Goal: Task Accomplishment & Management: Use online tool/utility

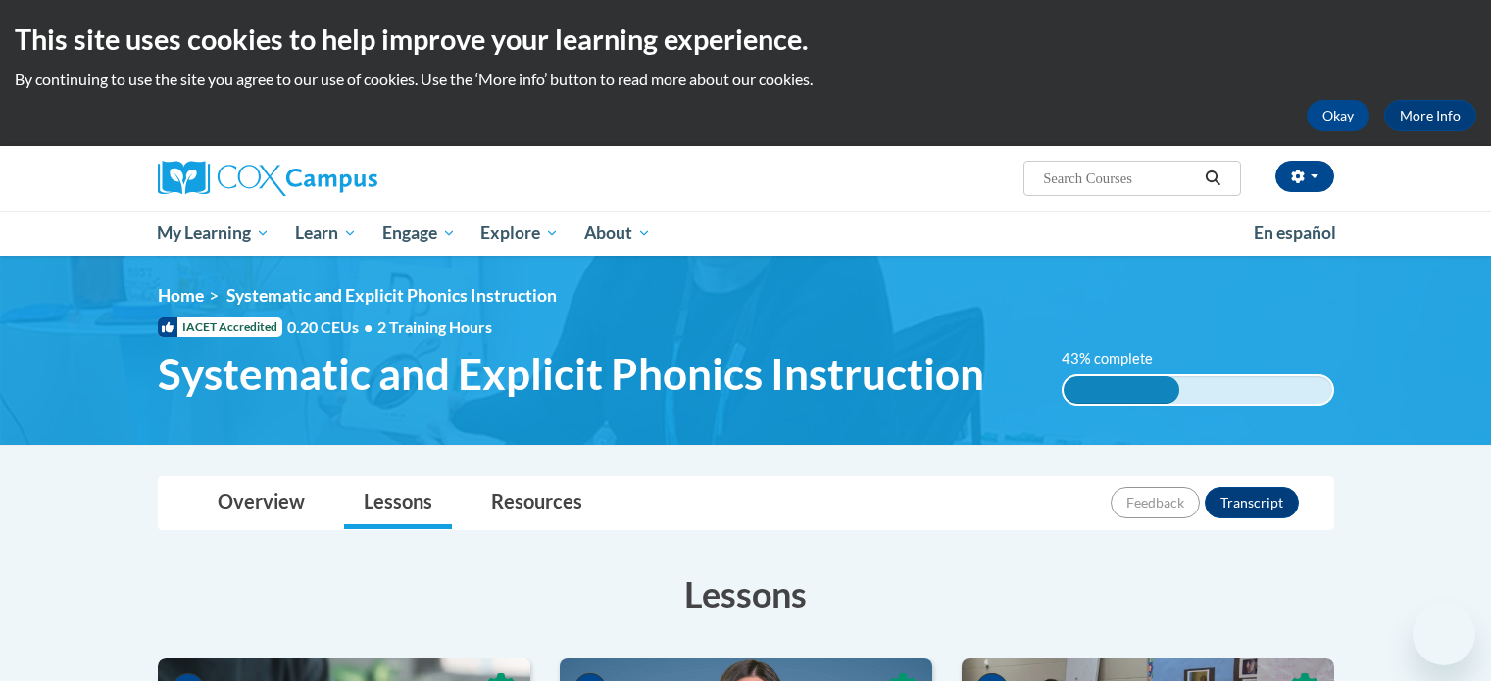
scroll to position [882, 0]
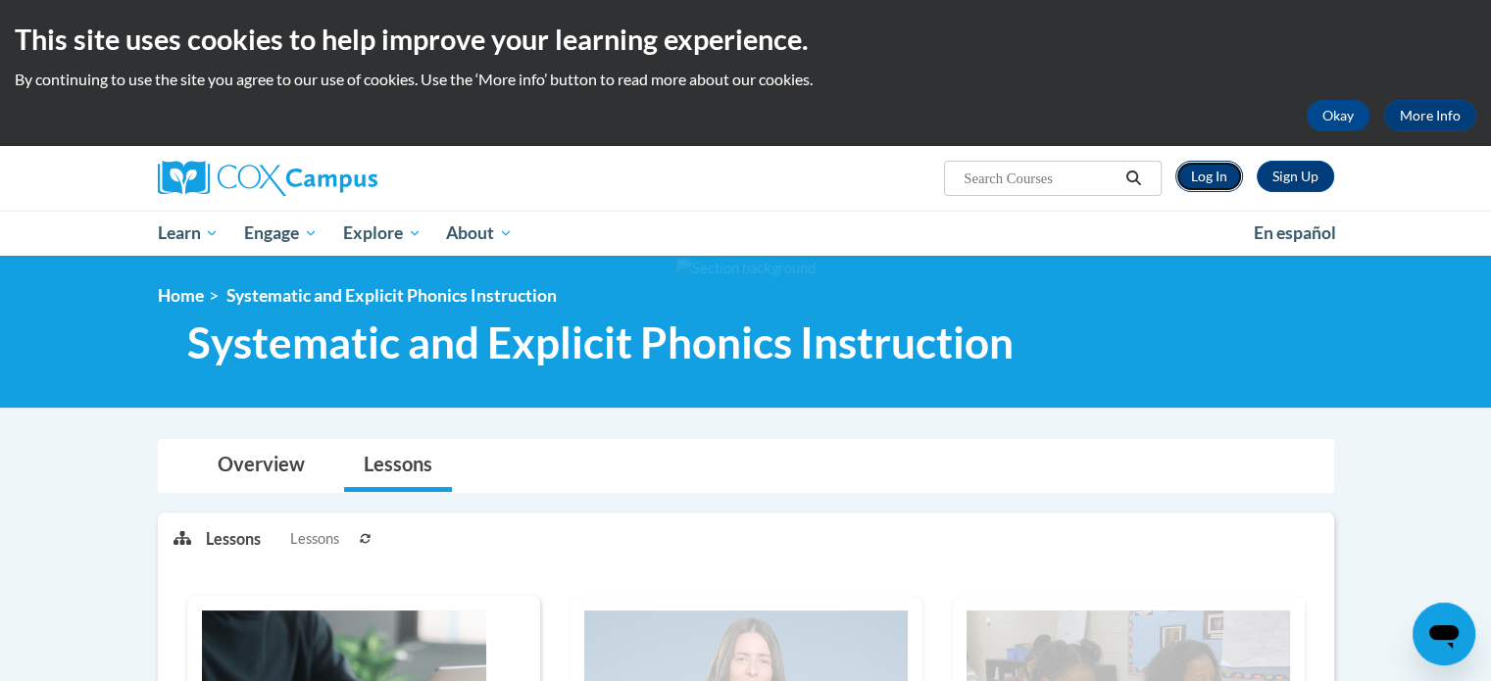
click at [1200, 179] on link "Log In" at bounding box center [1209, 176] width 68 height 31
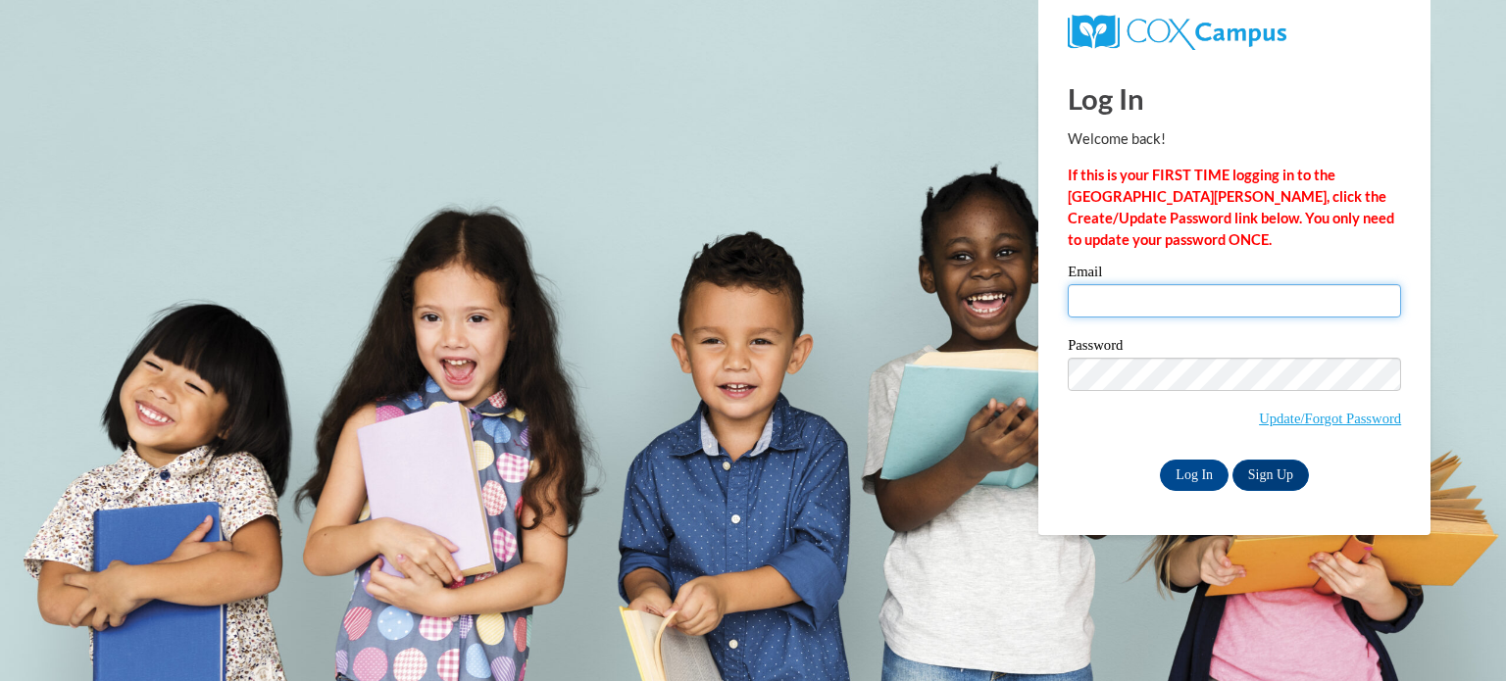
click at [1128, 297] on input "Email" at bounding box center [1234, 300] width 333 height 33
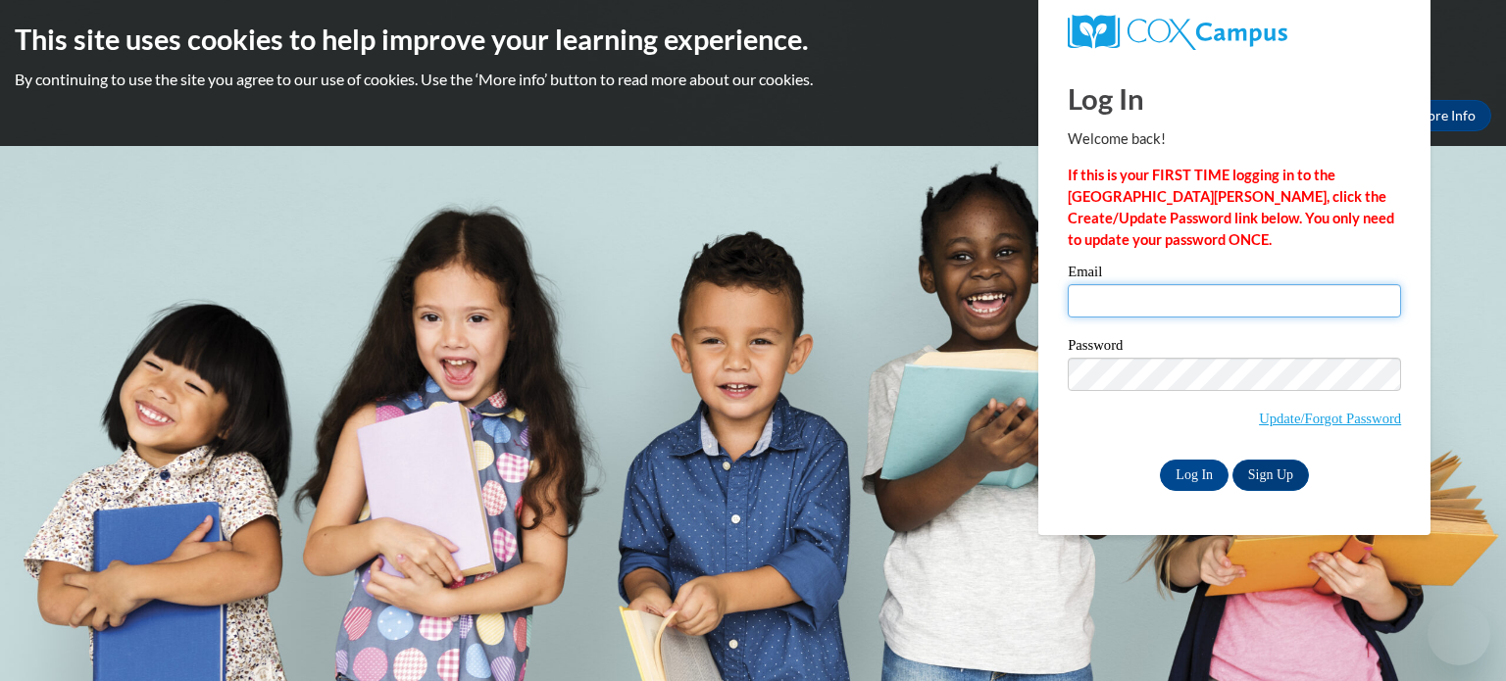
type input "susan.akridge@colquitt.k12.ga.us"
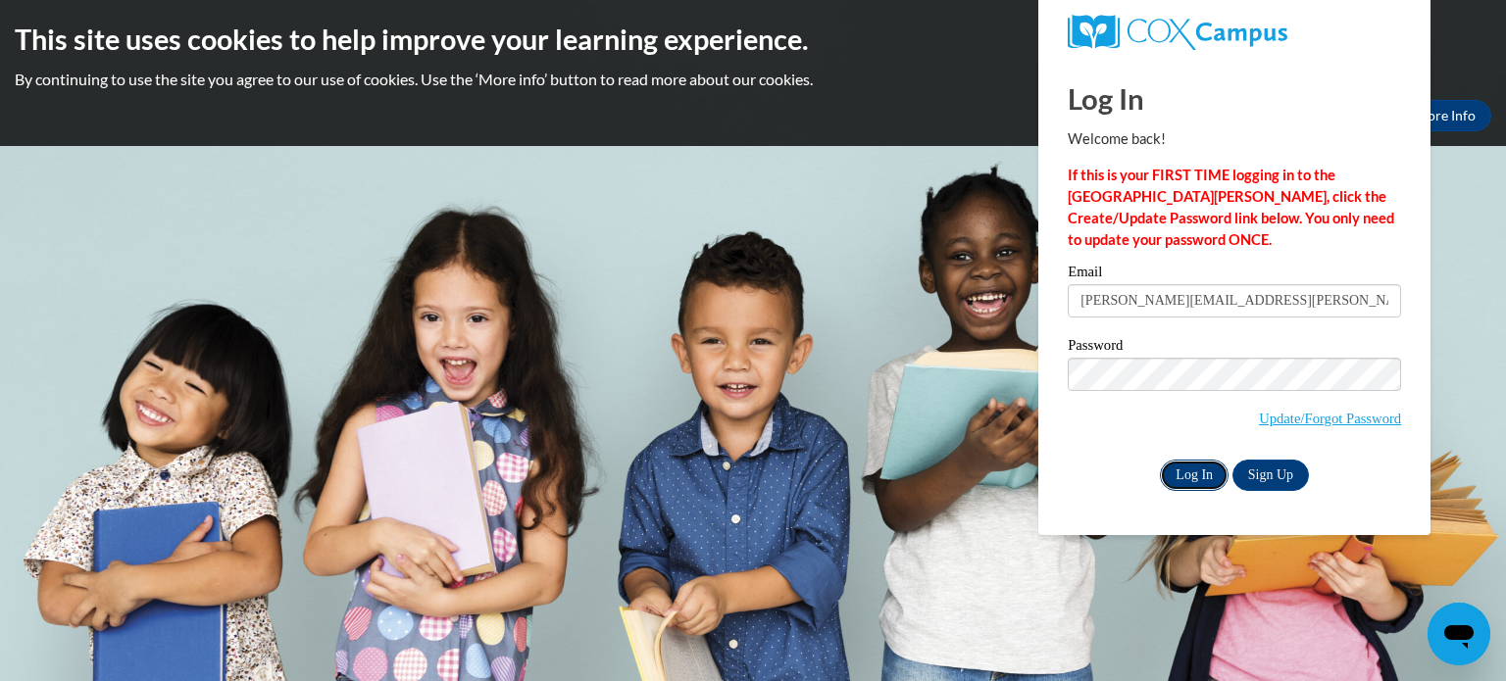
click at [1205, 473] on input "Log In" at bounding box center [1194, 475] width 69 height 31
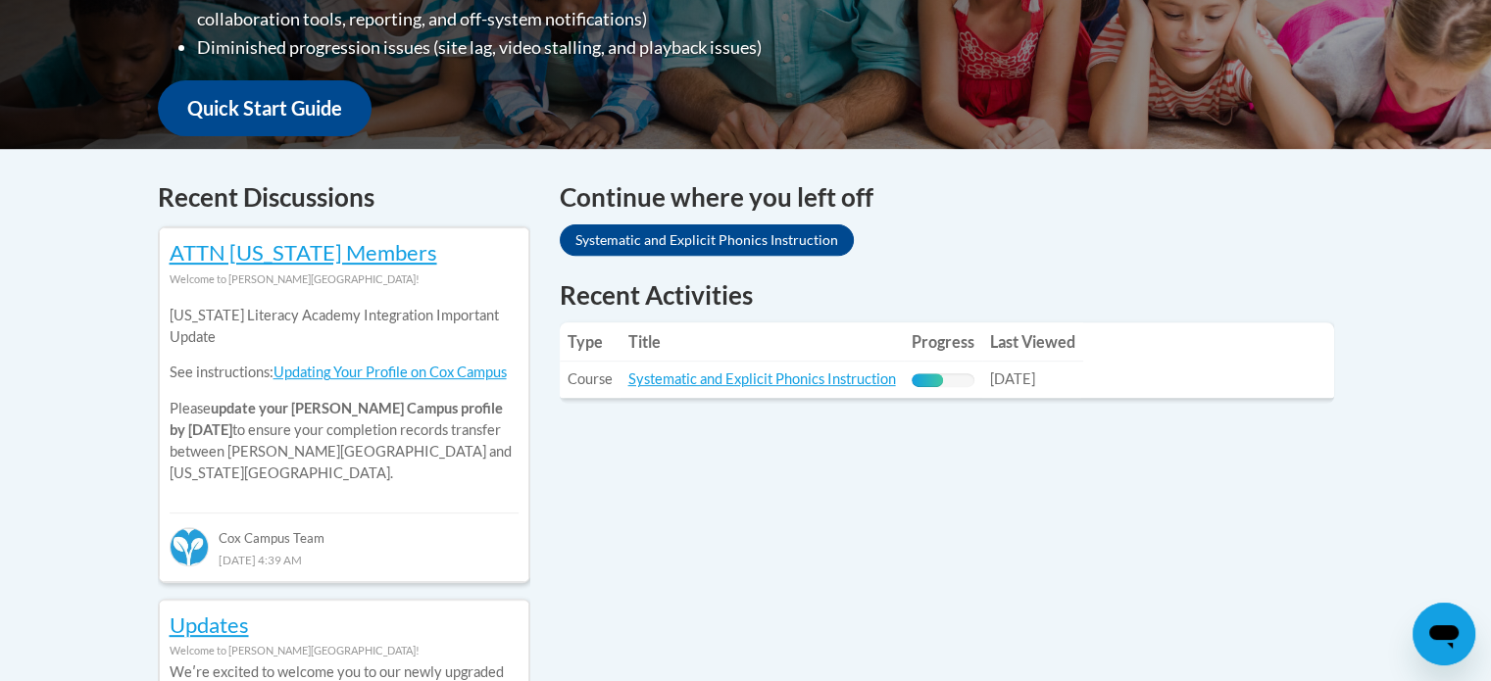
scroll to position [686, 0]
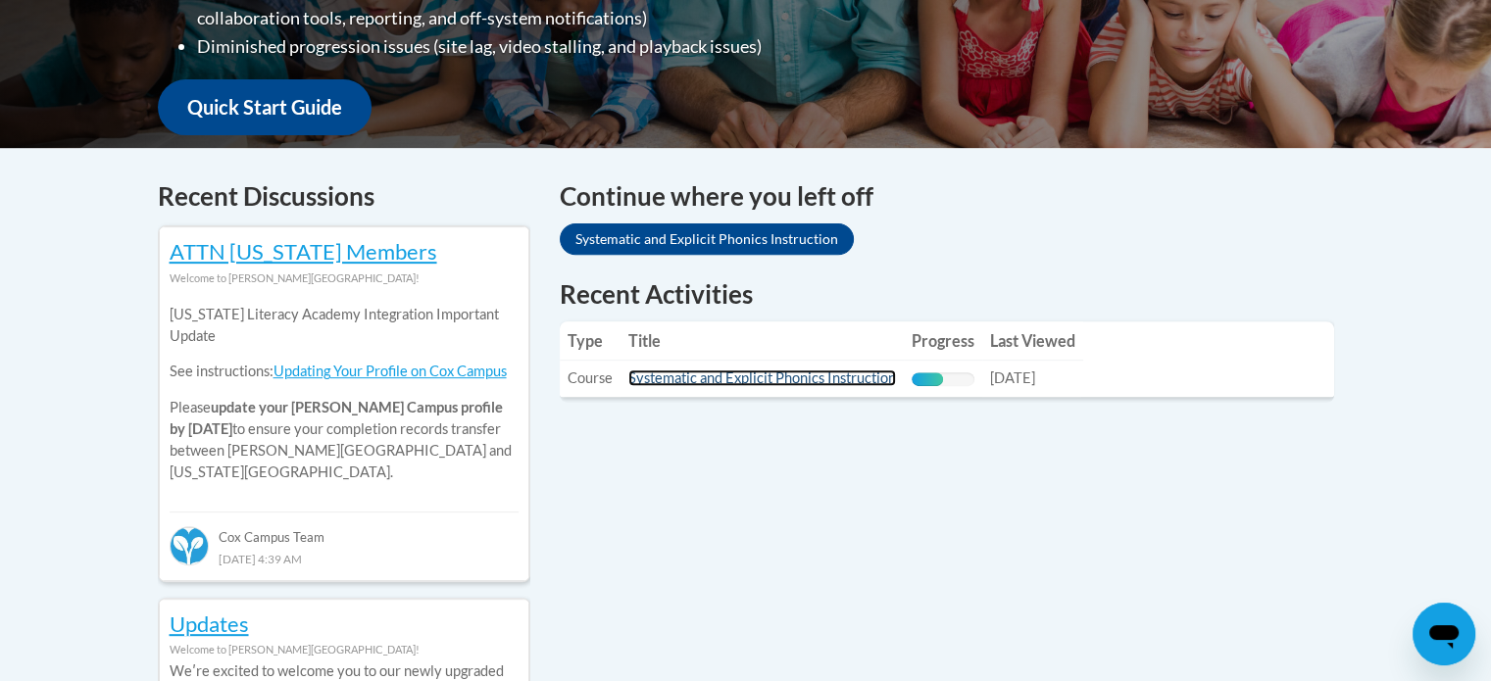
click at [760, 379] on link "Systematic and Explicit Phonics Instruction" at bounding box center [762, 378] width 268 height 17
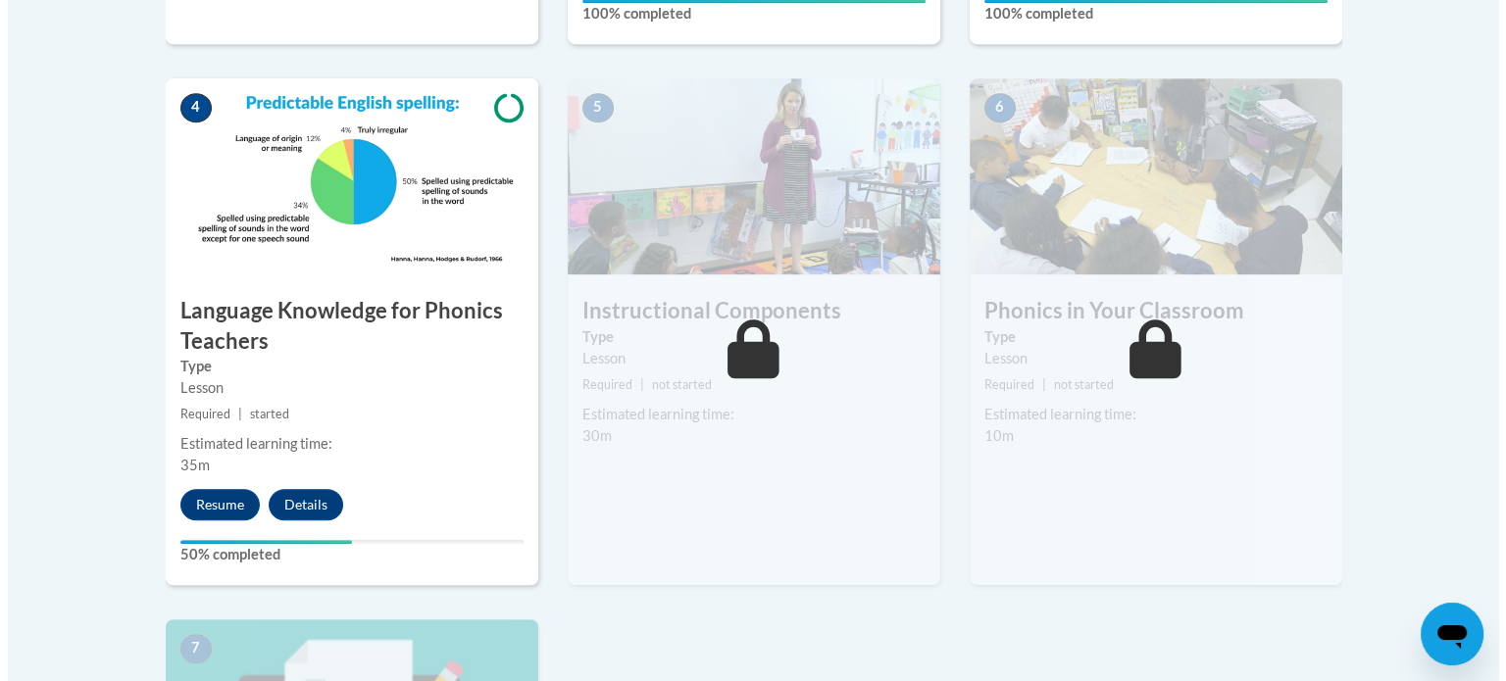
scroll to position [1176, 0]
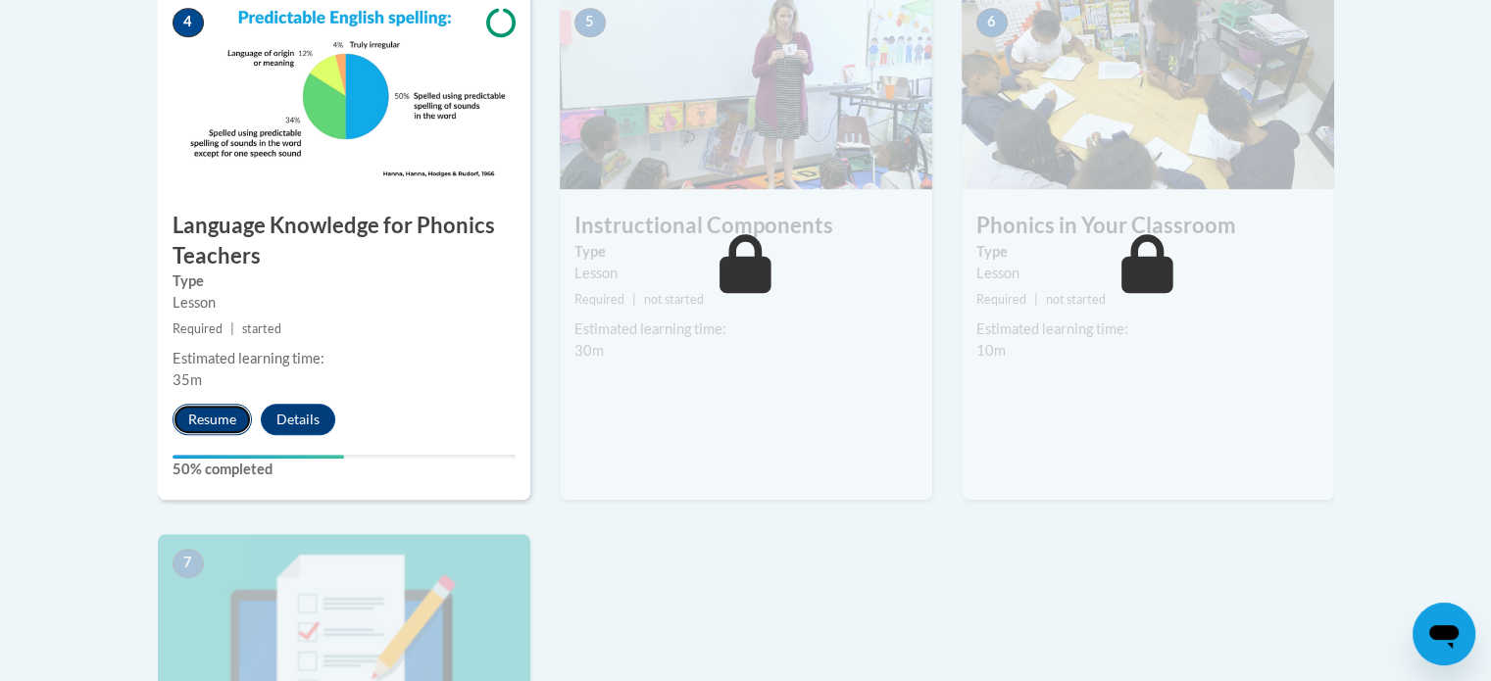
click at [208, 423] on button "Resume" at bounding box center [212, 419] width 79 height 31
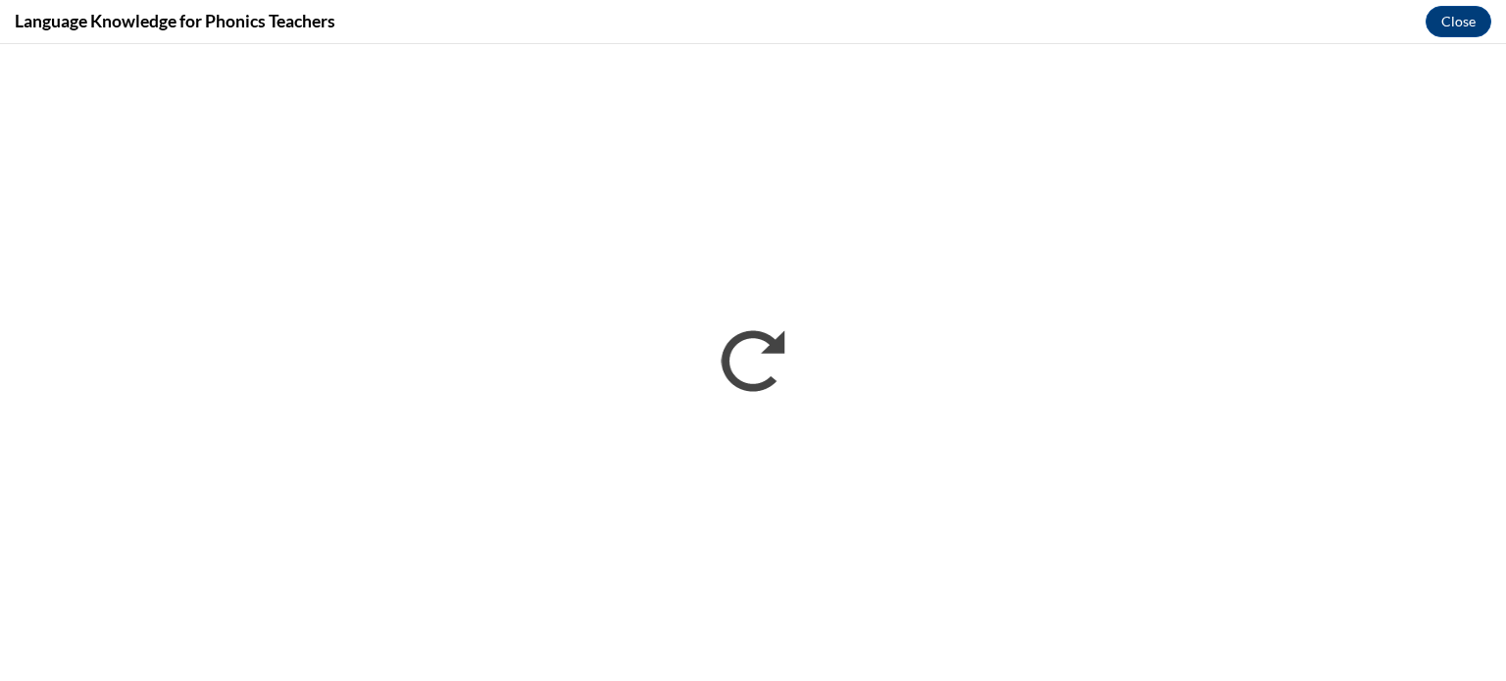
scroll to position [0, 0]
